Goal: Information Seeking & Learning: Learn about a topic

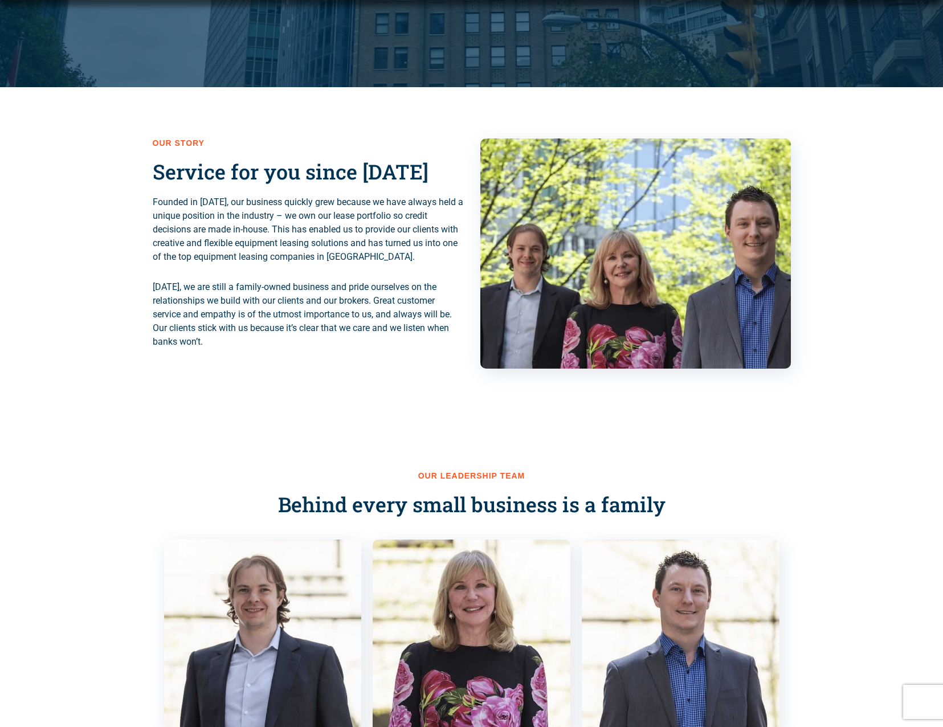
scroll to position [456, 0]
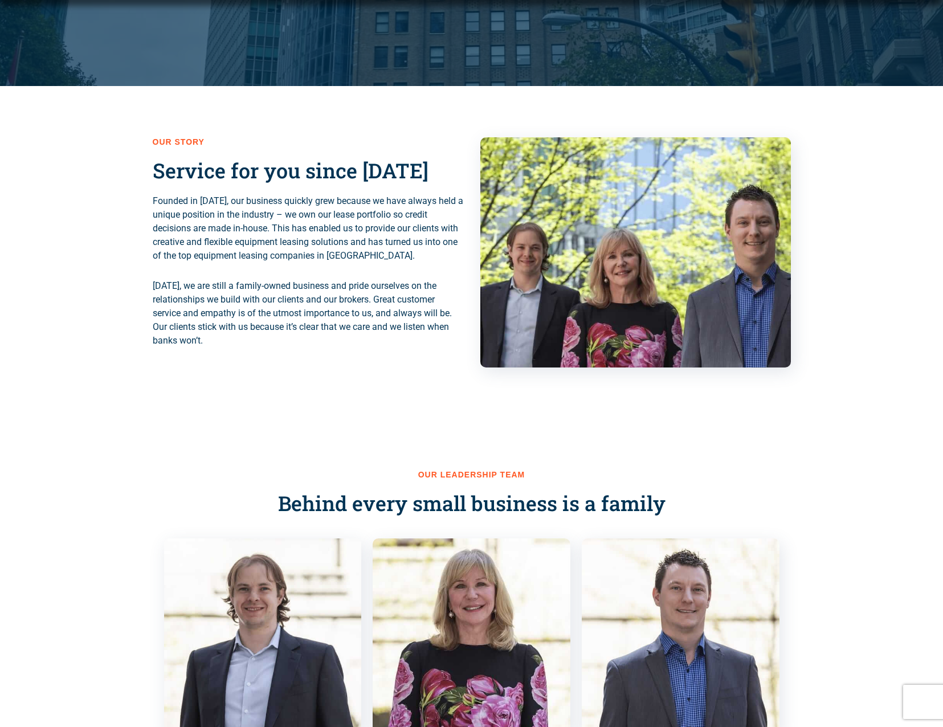
click at [288, 224] on p "Founded in [DATE], our business quickly grew because we have always held a uniq…" at bounding box center [308, 228] width 311 height 68
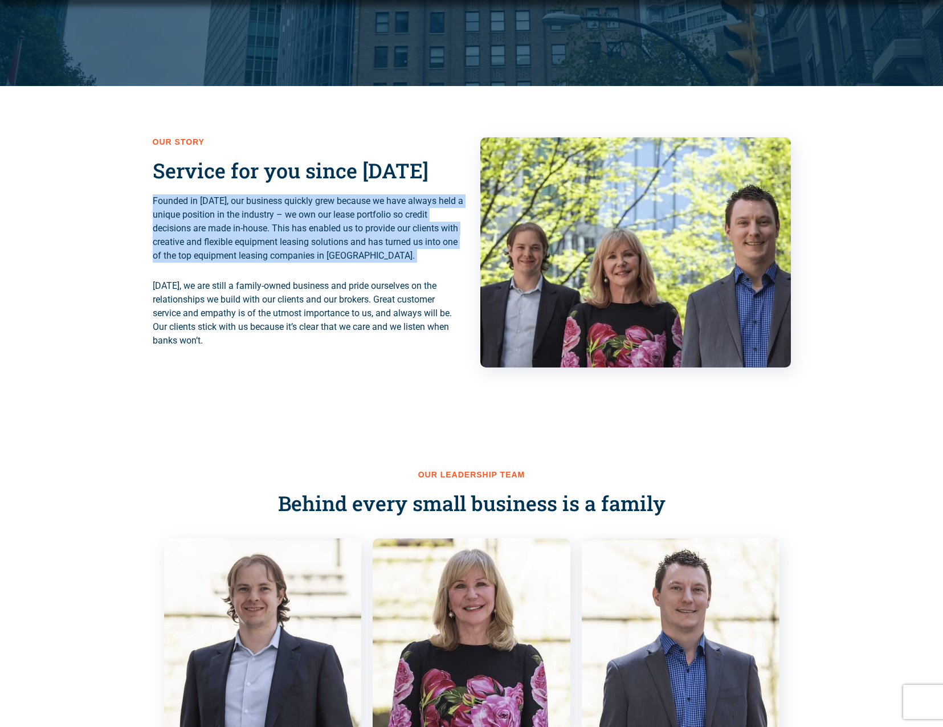
click at [288, 224] on p "Founded in [DATE], our business quickly grew because we have always held a uniq…" at bounding box center [308, 228] width 311 height 68
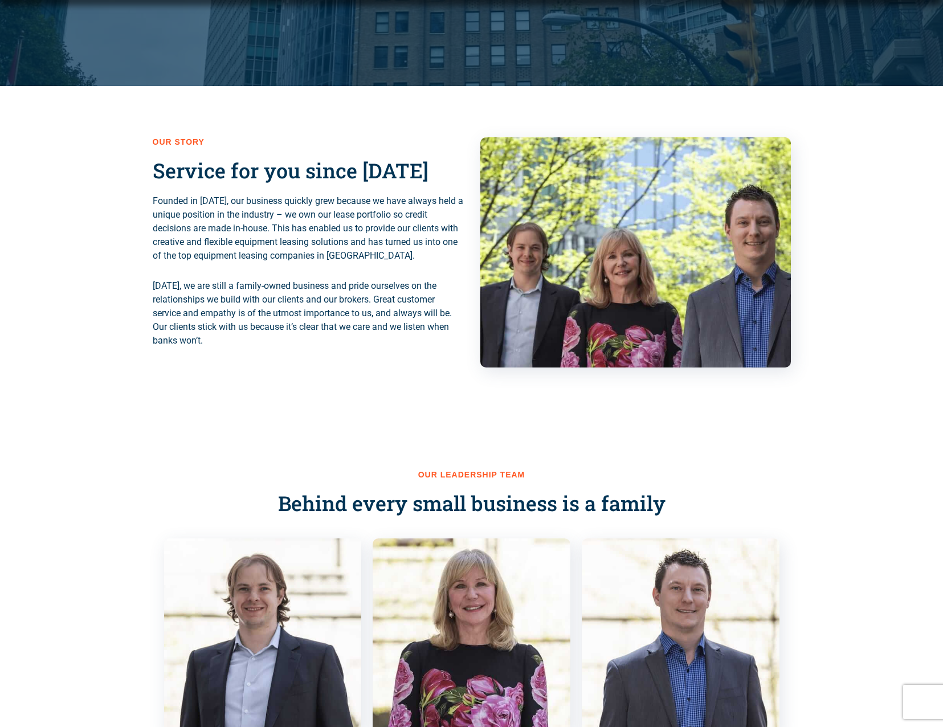
drag, startPoint x: 288, startPoint y: 224, endPoint x: 278, endPoint y: 290, distance: 66.8
click at [278, 290] on p "[DATE], we are still a family-owned business and pride ourselves on the relatio…" at bounding box center [308, 313] width 311 height 68
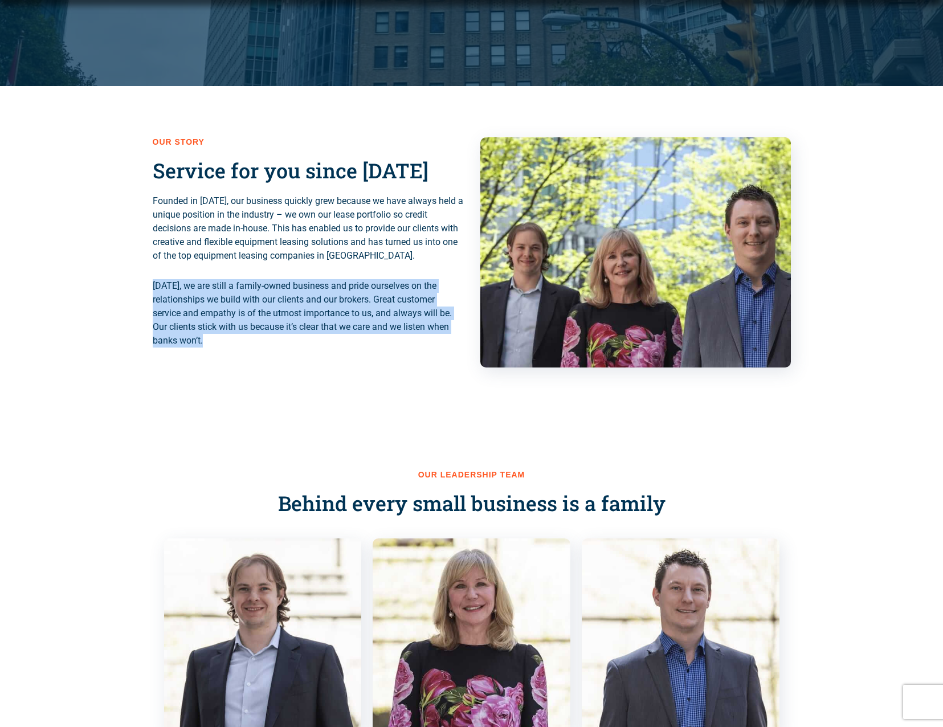
click at [278, 290] on p "[DATE], we are still a family-owned business and pride ourselves on the relatio…" at bounding box center [308, 313] width 311 height 68
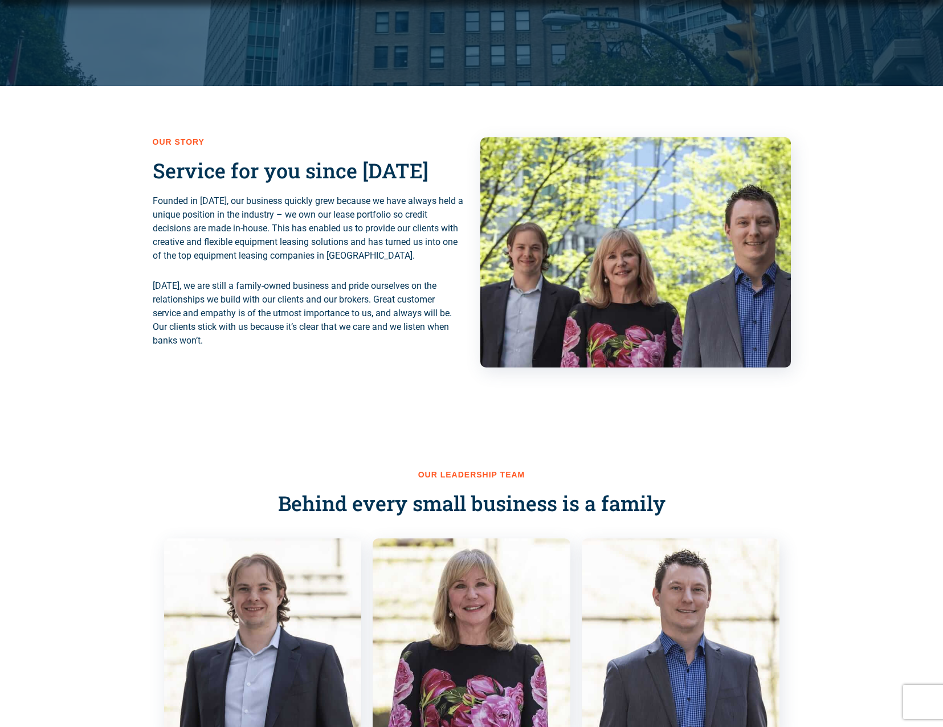
drag, startPoint x: 278, startPoint y: 290, endPoint x: 266, endPoint y: 215, distance: 75.7
click at [266, 215] on p "Founded in [DATE], our business quickly grew because we have always held a uniq…" at bounding box center [308, 228] width 311 height 68
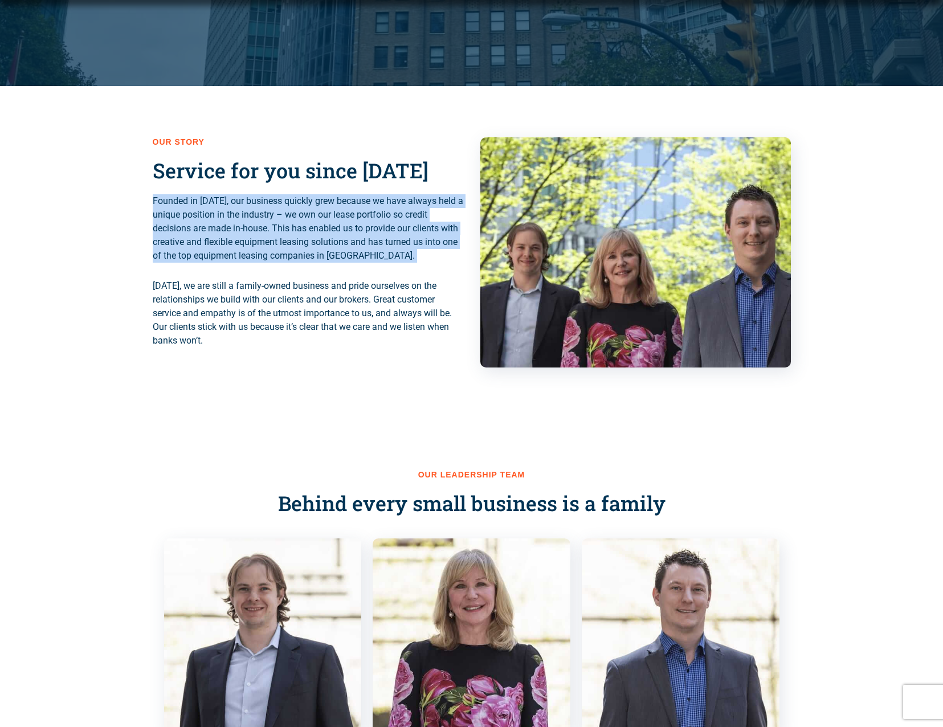
click at [266, 215] on p "Founded in [DATE], our business quickly grew because we have always held a uniq…" at bounding box center [308, 228] width 311 height 68
click at [268, 219] on p "Founded in [DATE], our business quickly grew because we have always held a uniq…" at bounding box center [308, 228] width 311 height 68
